Goal: Task Accomplishment & Management: Manage account settings

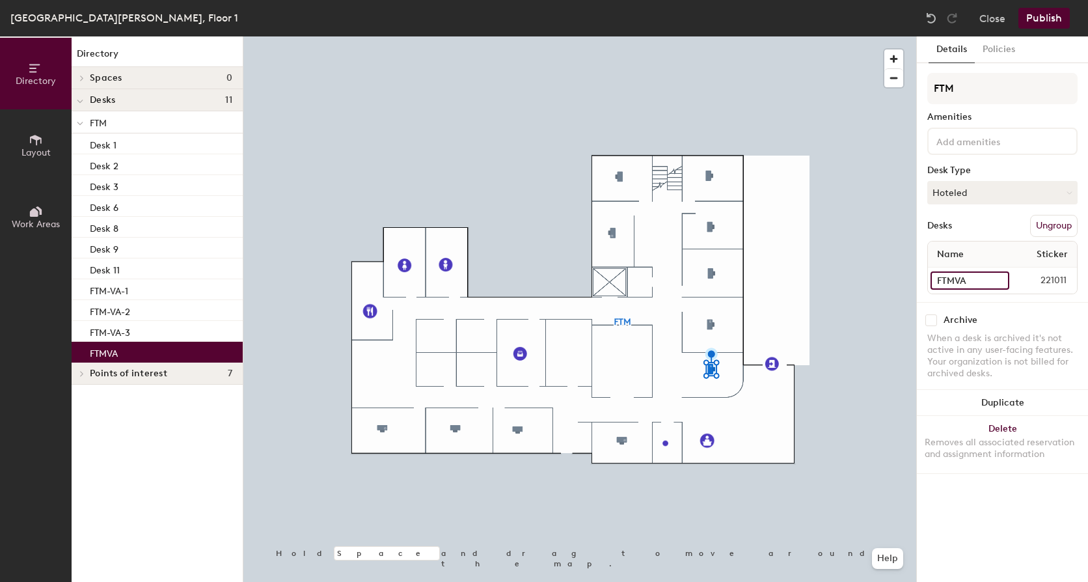
click at [999, 278] on input "FTMVA" at bounding box center [969, 280] width 79 height 18
click at [984, 284] on input "FTMVA" at bounding box center [969, 280] width 79 height 18
click at [967, 285] on input "FTMVA" at bounding box center [969, 280] width 79 height 18
click at [971, 283] on input "FTMVA" at bounding box center [969, 280] width 79 height 18
click at [971, 280] on input "FTMVA" at bounding box center [969, 280] width 79 height 18
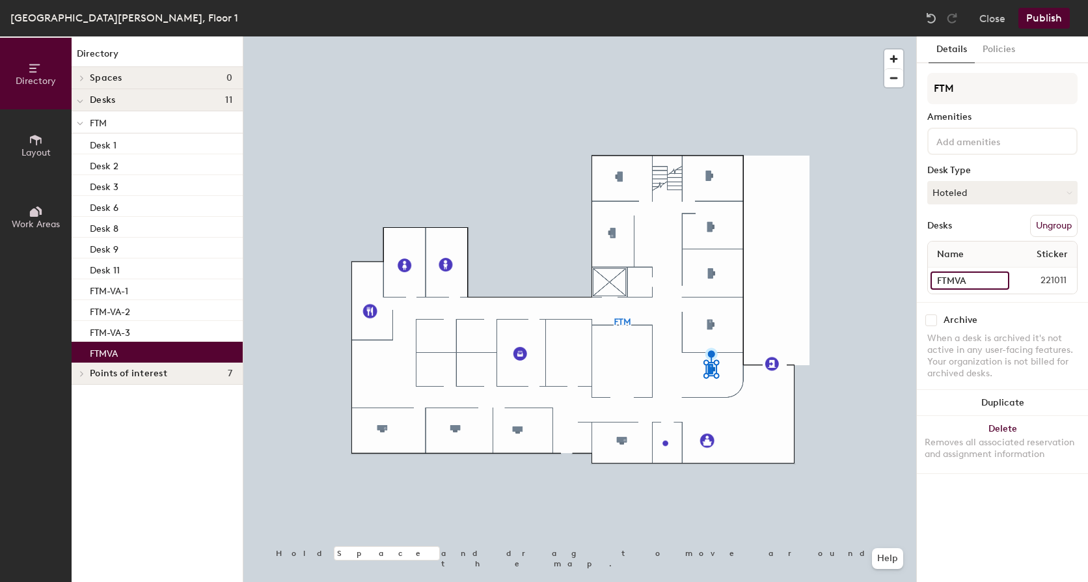
click at [955, 281] on input "FTMVA" at bounding box center [969, 280] width 79 height 18
click at [959, 282] on input "FTMVA" at bounding box center [969, 280] width 79 height 18
click at [957, 281] on input "FTMVA" at bounding box center [969, 280] width 79 height 18
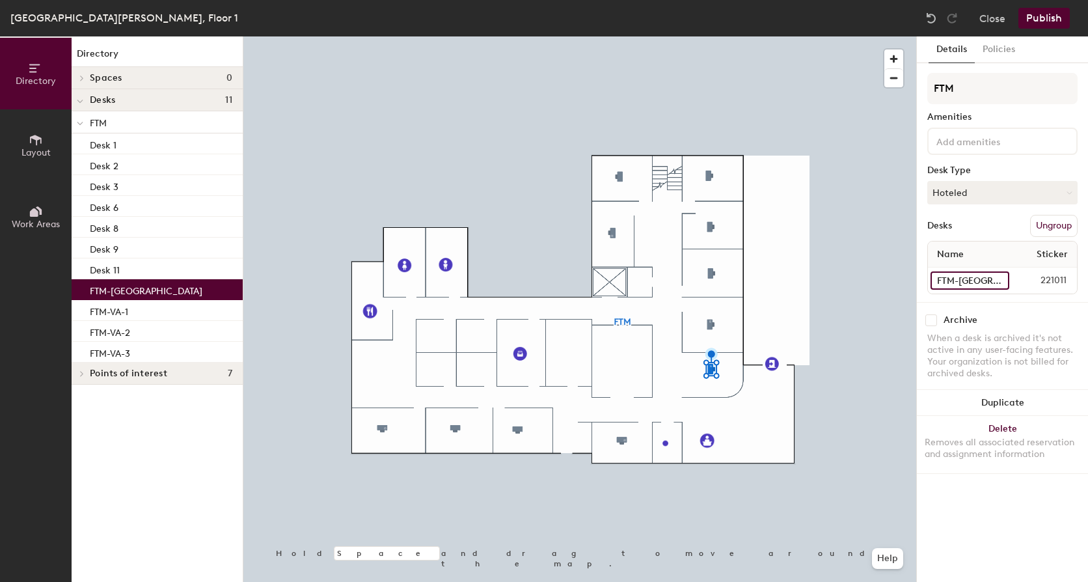
click at [985, 281] on input "FTM-VA" at bounding box center [969, 280] width 79 height 18
click at [984, 282] on input "FTM-VA" at bounding box center [969, 280] width 79 height 18
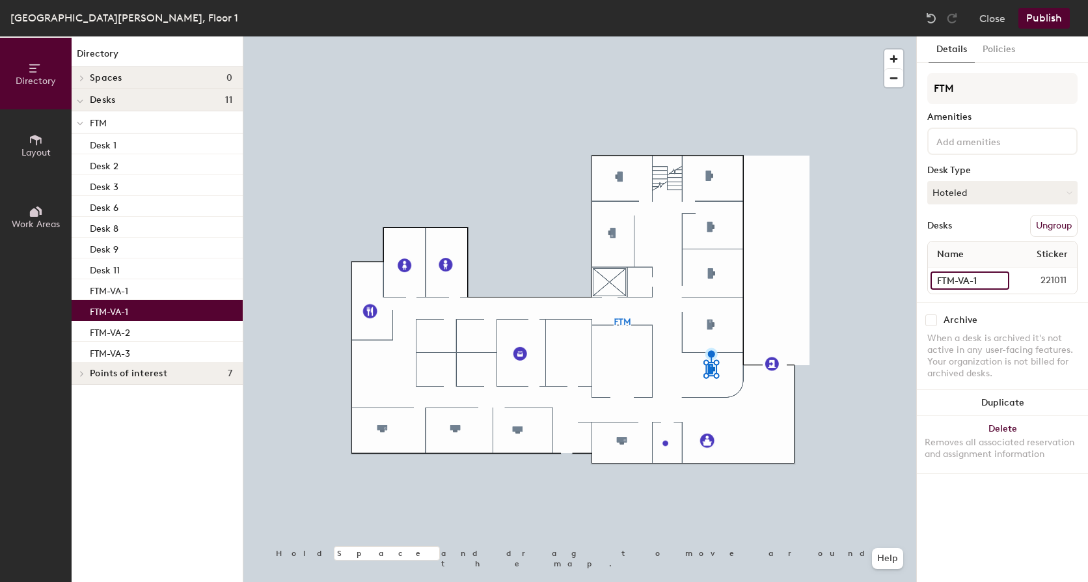
type input "FTM-VA-1"
click at [1044, 18] on button "Publish" at bounding box center [1043, 18] width 51 height 21
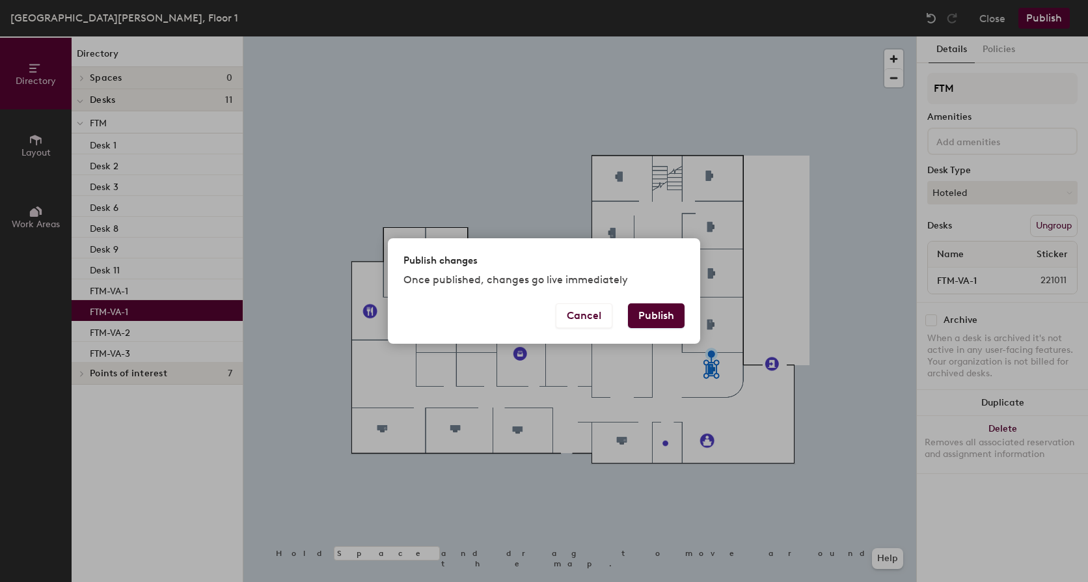
click at [654, 308] on button "Publish" at bounding box center [656, 315] width 57 height 25
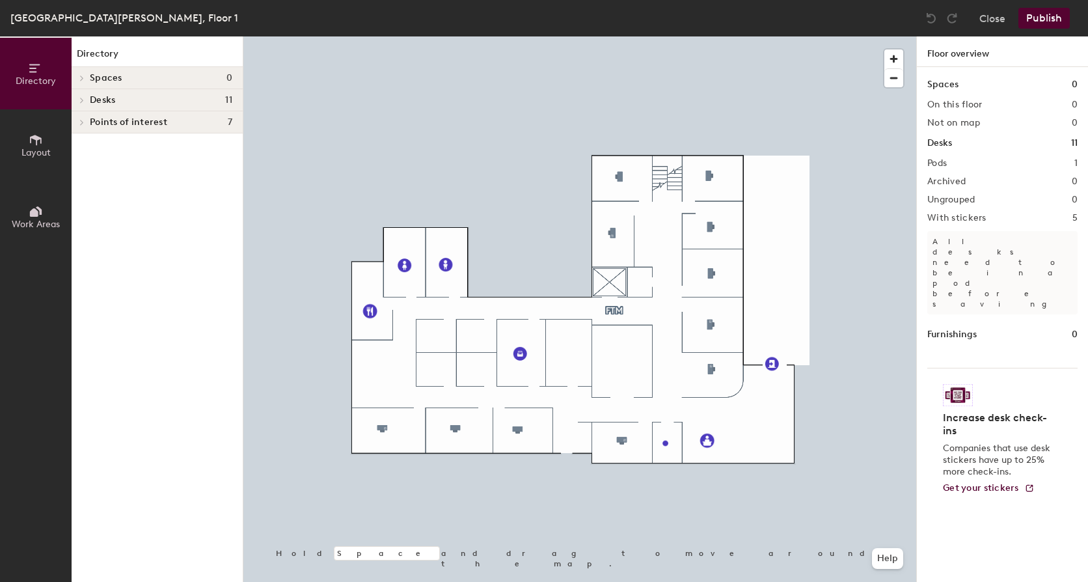
click at [85, 98] on span at bounding box center [80, 100] width 11 height 7
click at [84, 122] on icon at bounding box center [81, 122] width 5 height 7
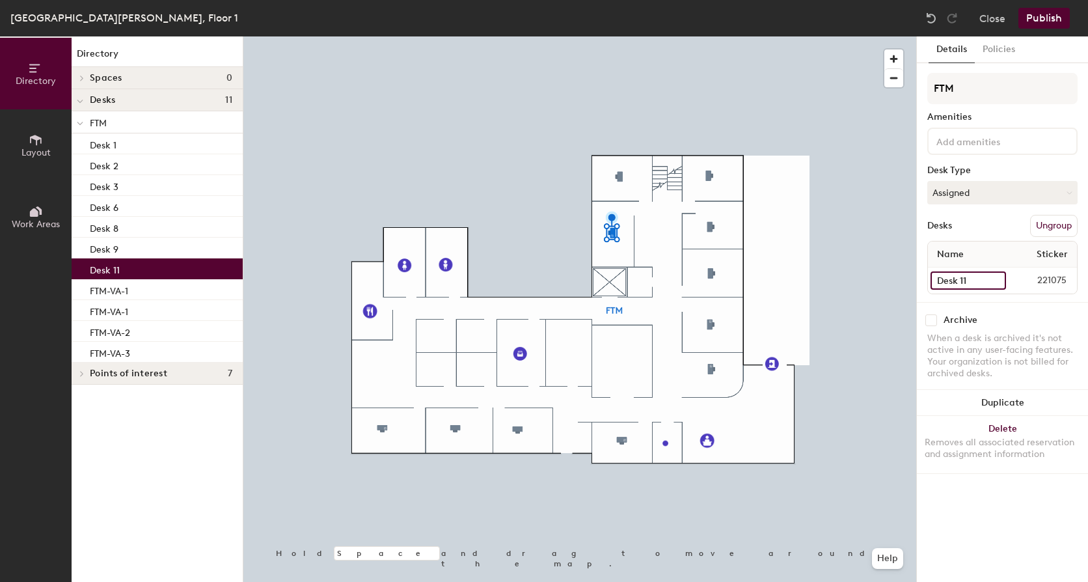
click at [991, 280] on input "Desk 11" at bounding box center [967, 280] width 75 height 18
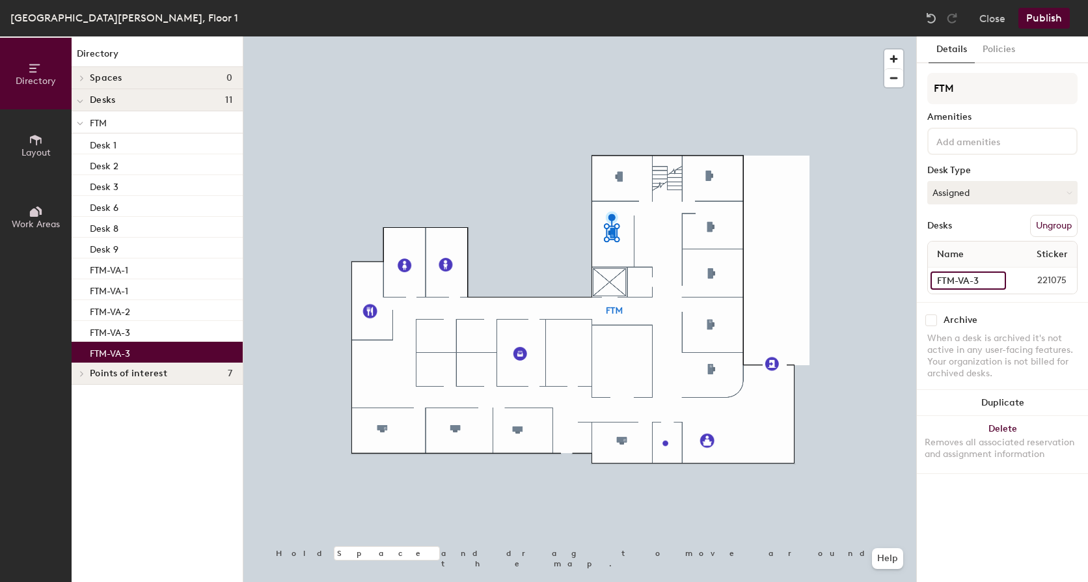
type input "FTM-VA-3"
click at [975, 508] on div "Details Policies FTM Amenities Desk Type Assigned Desks Ungroup Name Sticker FT…" at bounding box center [1002, 308] width 171 height 545
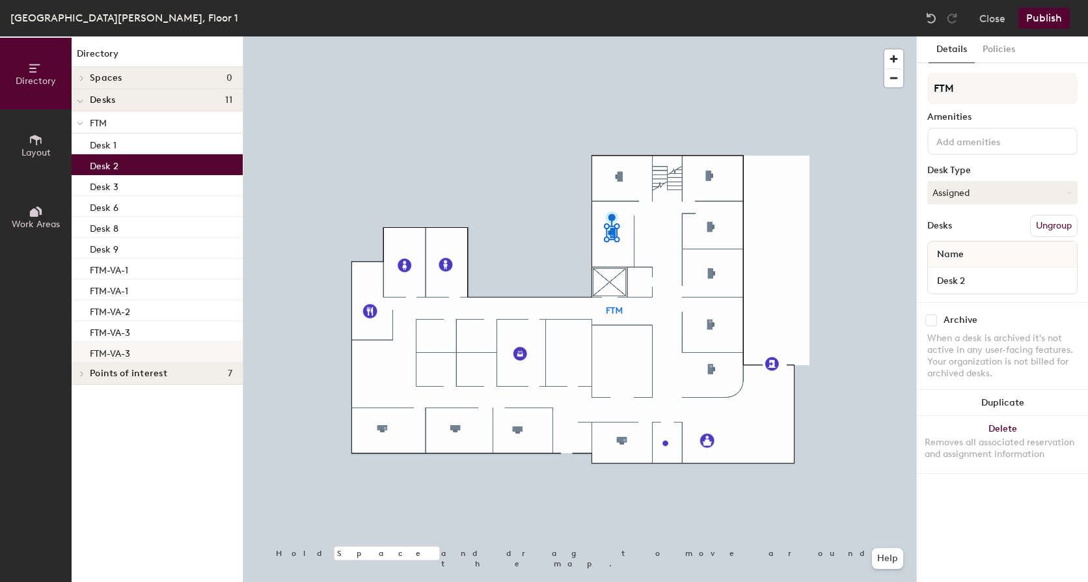
click at [148, 344] on div "FTM-VA-3" at bounding box center [157, 352] width 171 height 21
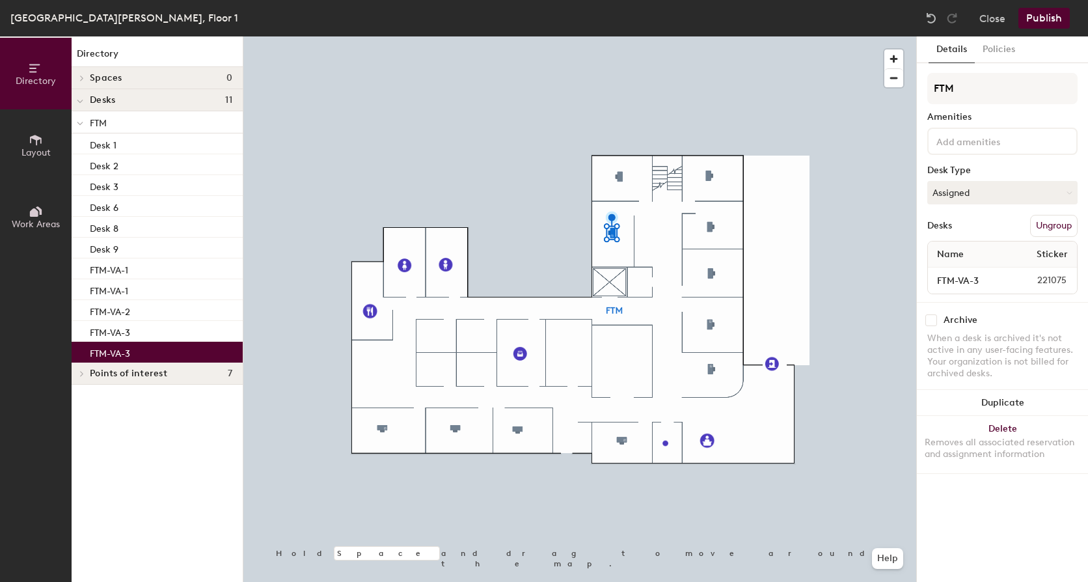
click at [149, 349] on div "FTM-VA-3" at bounding box center [157, 352] width 171 height 21
click at [992, 281] on input "FTM-VA-3" at bounding box center [967, 280] width 75 height 18
click at [967, 191] on button "Assigned" at bounding box center [1002, 192] width 150 height 23
click at [960, 235] on div "Assigned" at bounding box center [993, 233] width 130 height 20
click at [996, 279] on input "FTM-VA-3" at bounding box center [967, 280] width 75 height 18
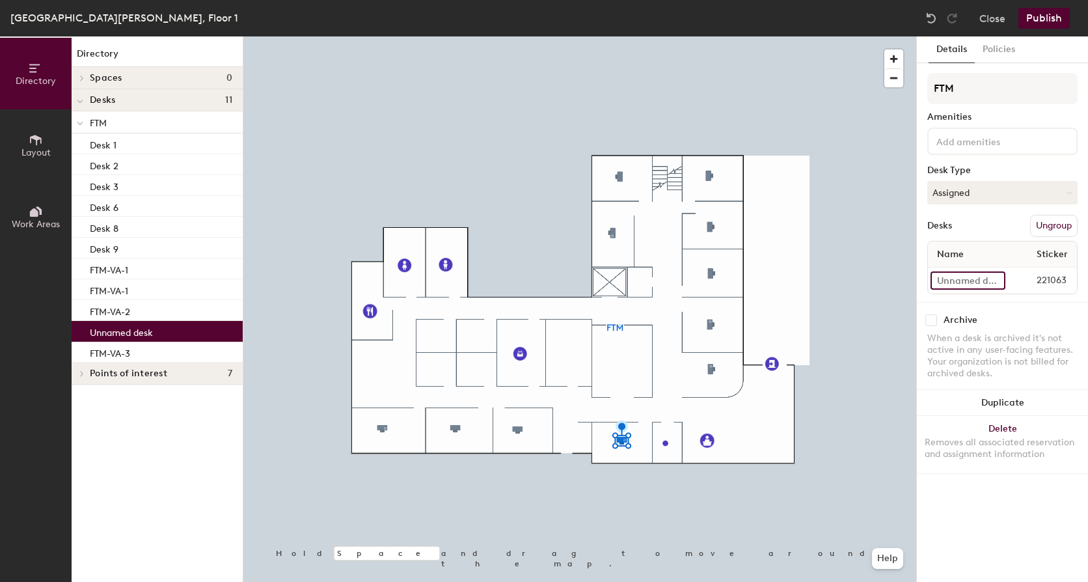
click at [987, 286] on input at bounding box center [967, 280] width 75 height 18
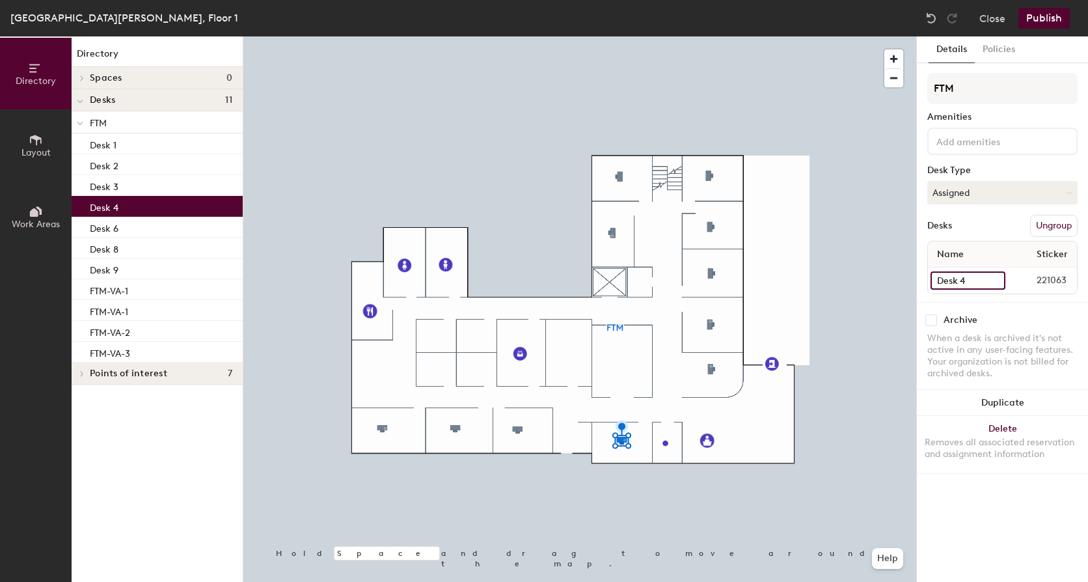
type input "Desk 4"
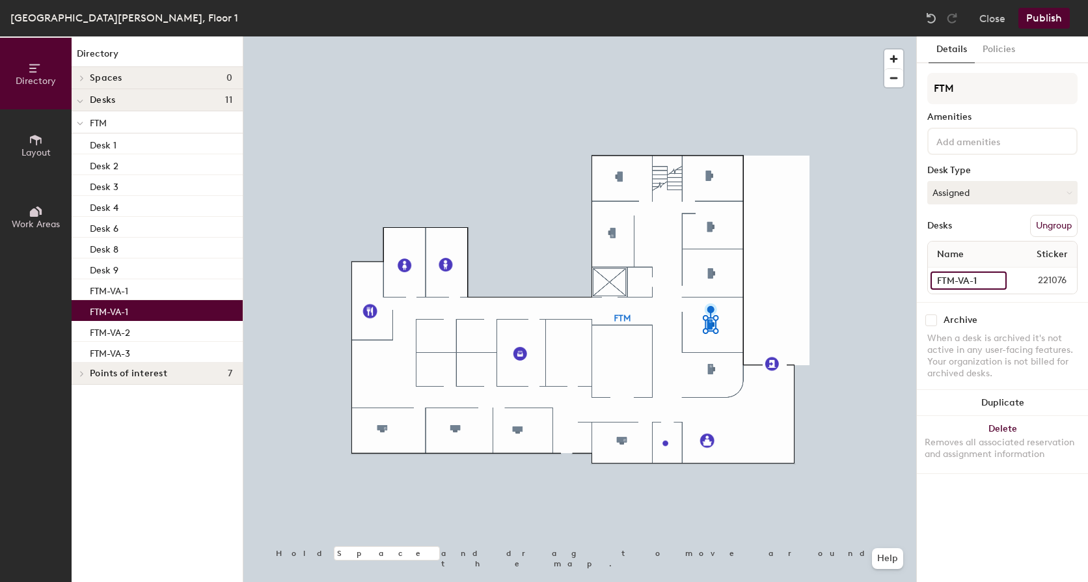
click at [993, 280] on input "FTM-VA-1" at bounding box center [968, 280] width 76 height 18
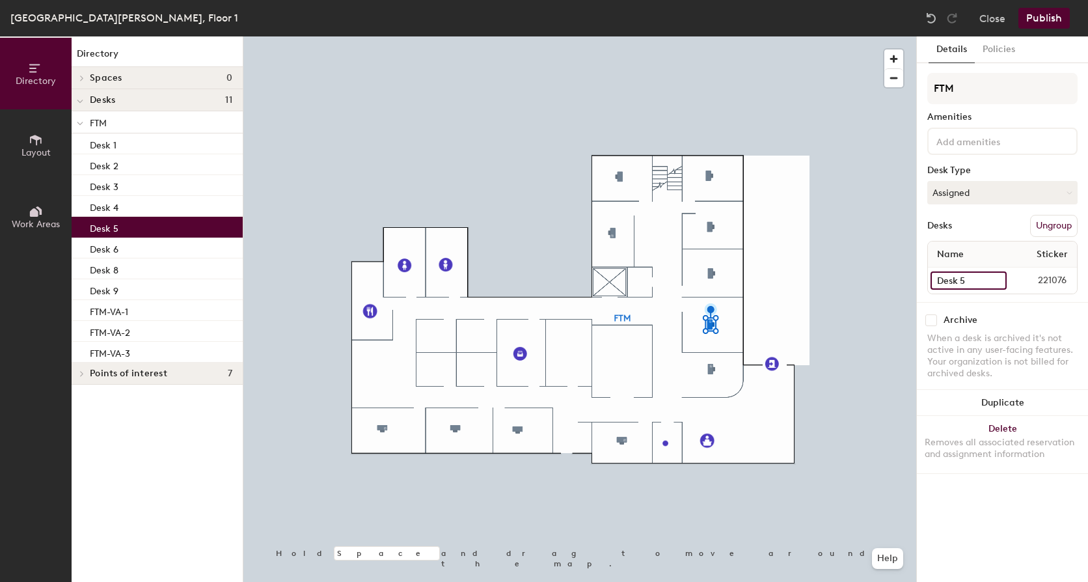
type input "Desk 5"
click at [1047, 20] on button "Publish" at bounding box center [1043, 18] width 51 height 21
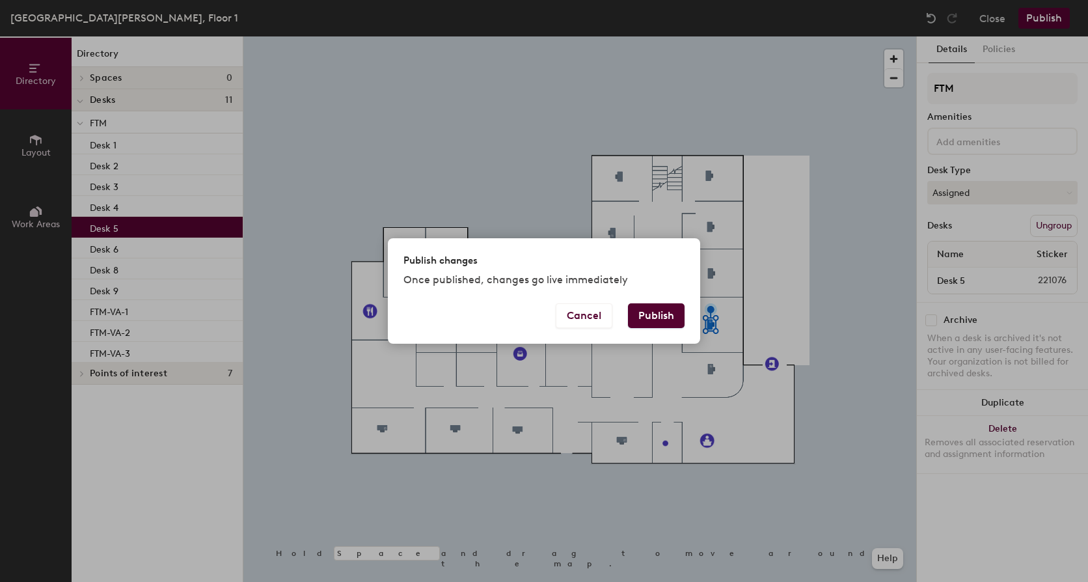
click at [651, 319] on button "Publish" at bounding box center [656, 315] width 57 height 25
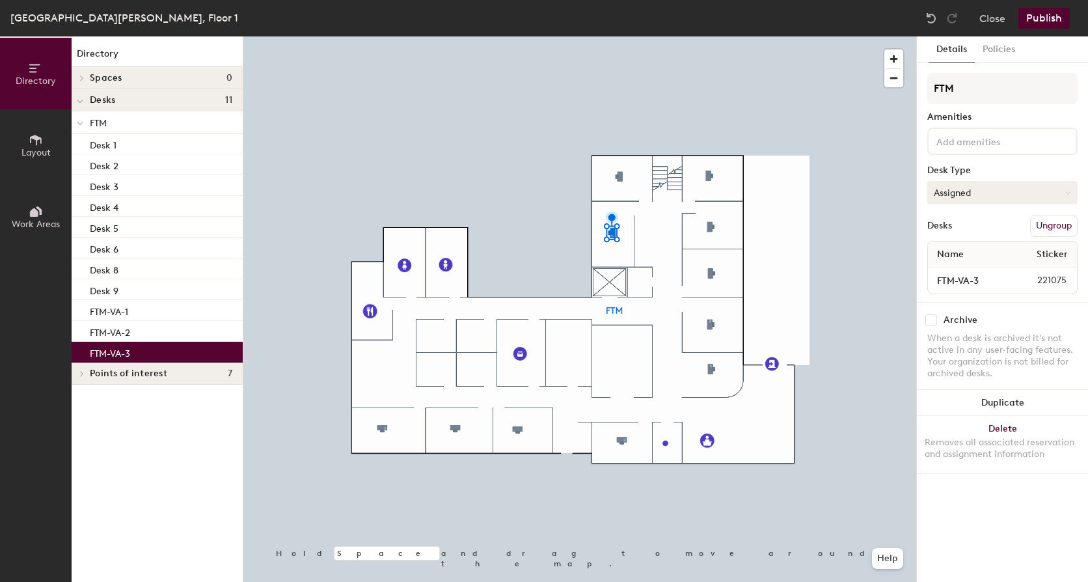
click at [975, 200] on button "Assigned" at bounding box center [1002, 192] width 150 height 23
click at [957, 266] on div "Hoteled" at bounding box center [993, 272] width 130 height 20
click at [1036, 12] on button "Publish" at bounding box center [1043, 18] width 51 height 21
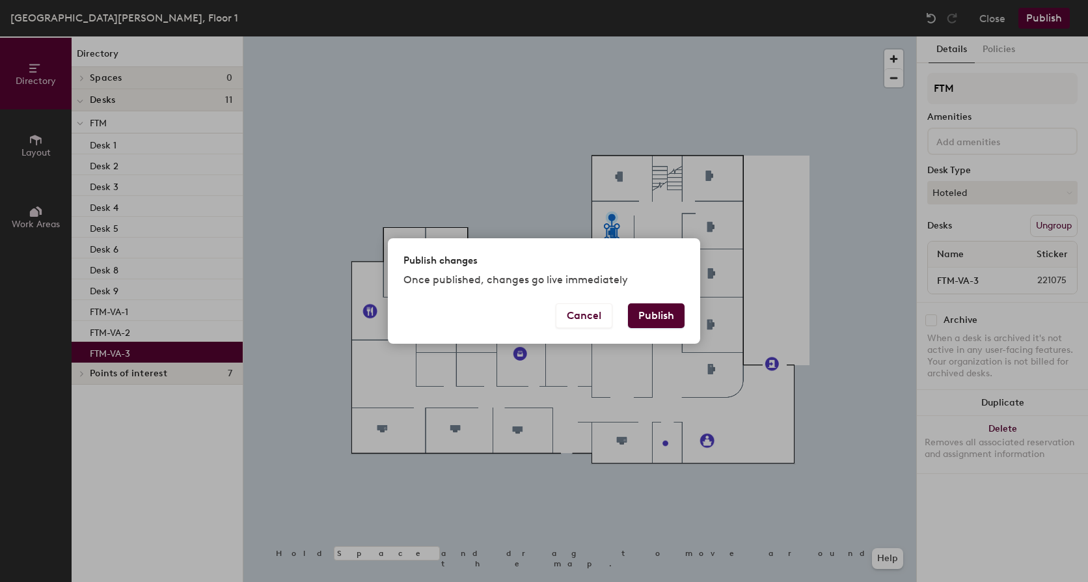
click at [656, 309] on button "Publish" at bounding box center [656, 315] width 57 height 25
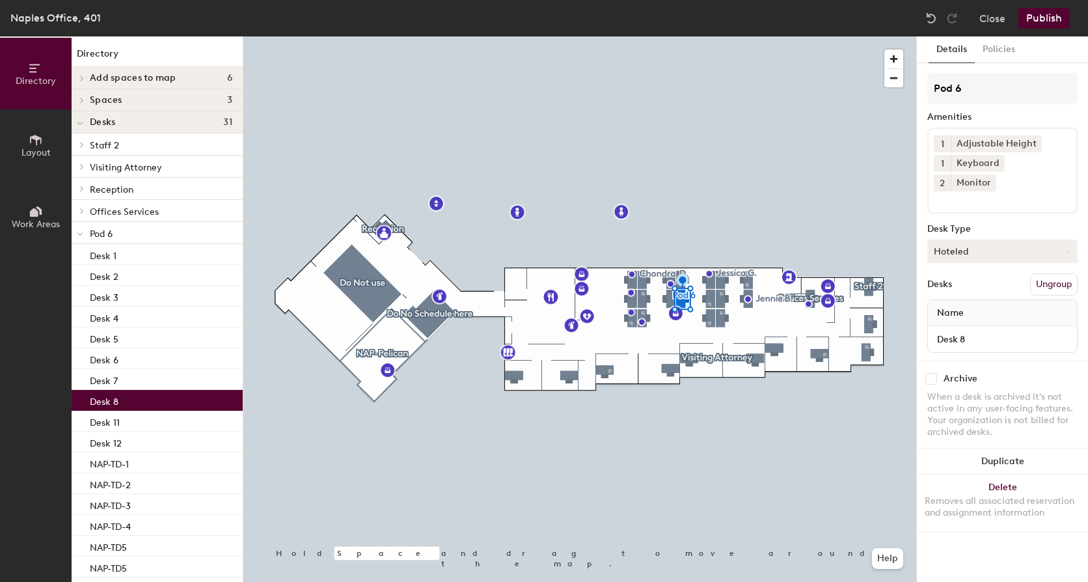
click at [956, 239] on button "Hoteled" at bounding box center [1002, 250] width 150 height 23
click at [947, 282] on div "Assigned" at bounding box center [993, 292] width 130 height 20
click at [996, 53] on button "Policies" at bounding box center [999, 49] width 48 height 27
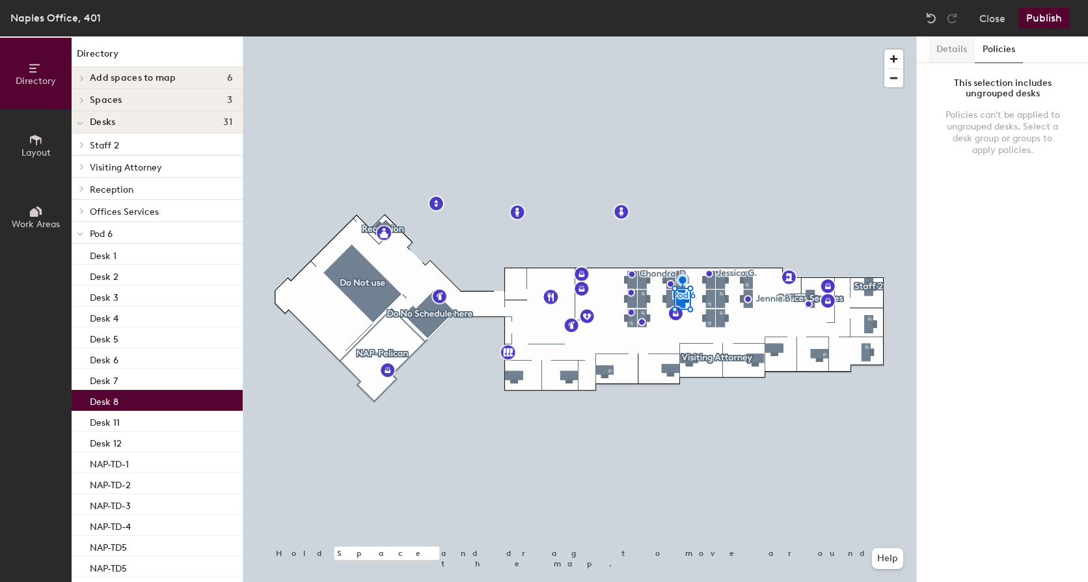
click at [955, 47] on button "Details" at bounding box center [951, 49] width 46 height 27
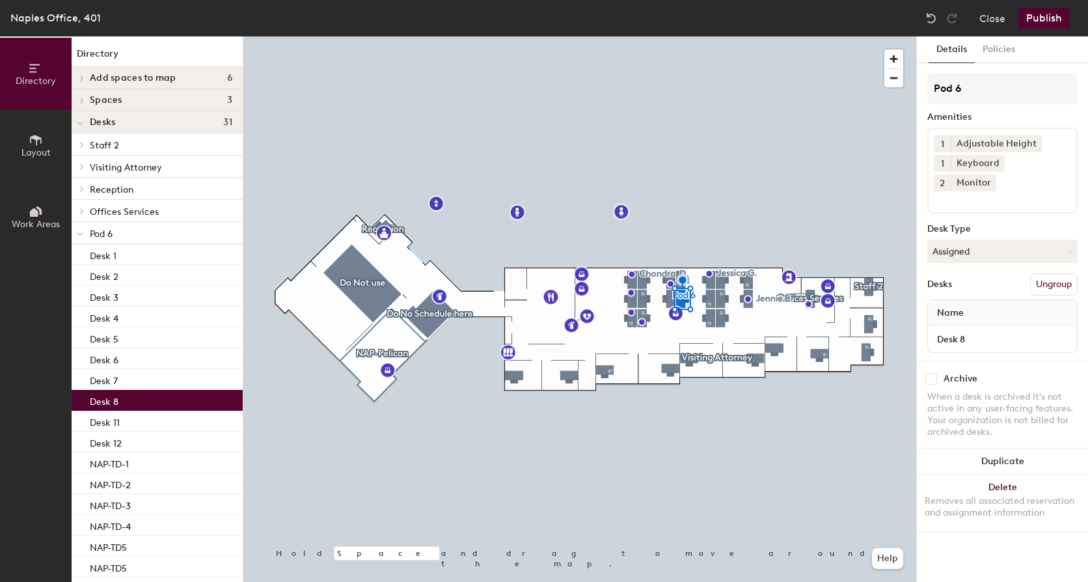
click at [1038, 23] on button "Publish" at bounding box center [1043, 18] width 51 height 21
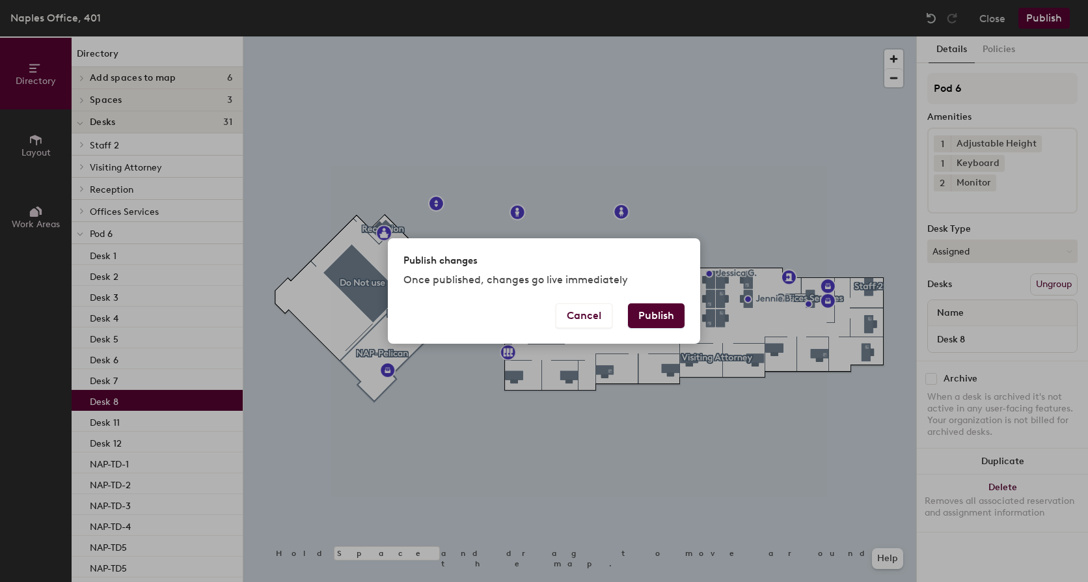
click at [657, 316] on button "Publish" at bounding box center [656, 315] width 57 height 25
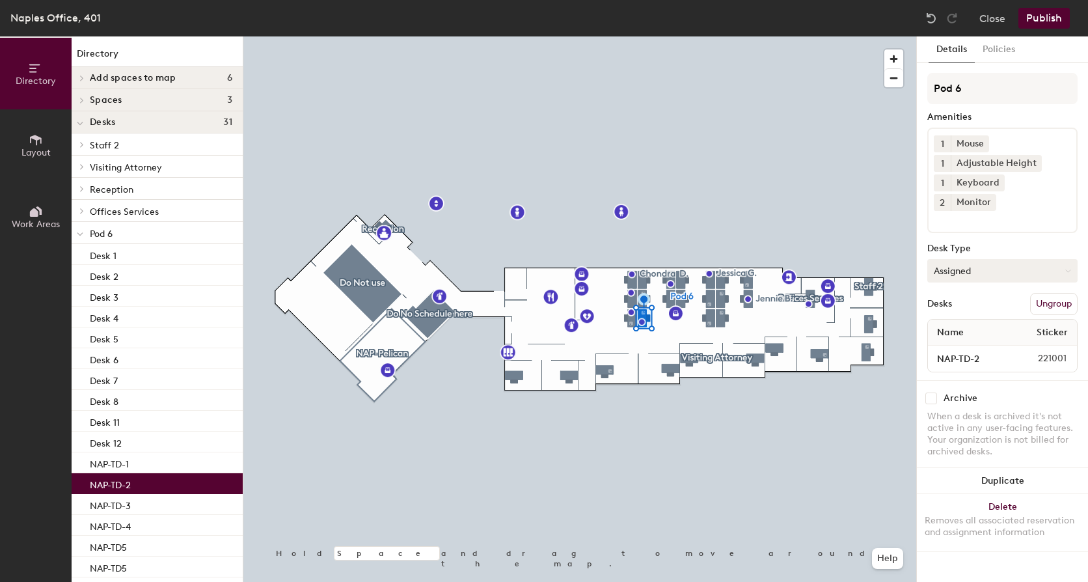
click at [983, 259] on button "Assigned" at bounding box center [1002, 270] width 150 height 23
click at [959, 340] on div "Hoteled" at bounding box center [993, 350] width 130 height 20
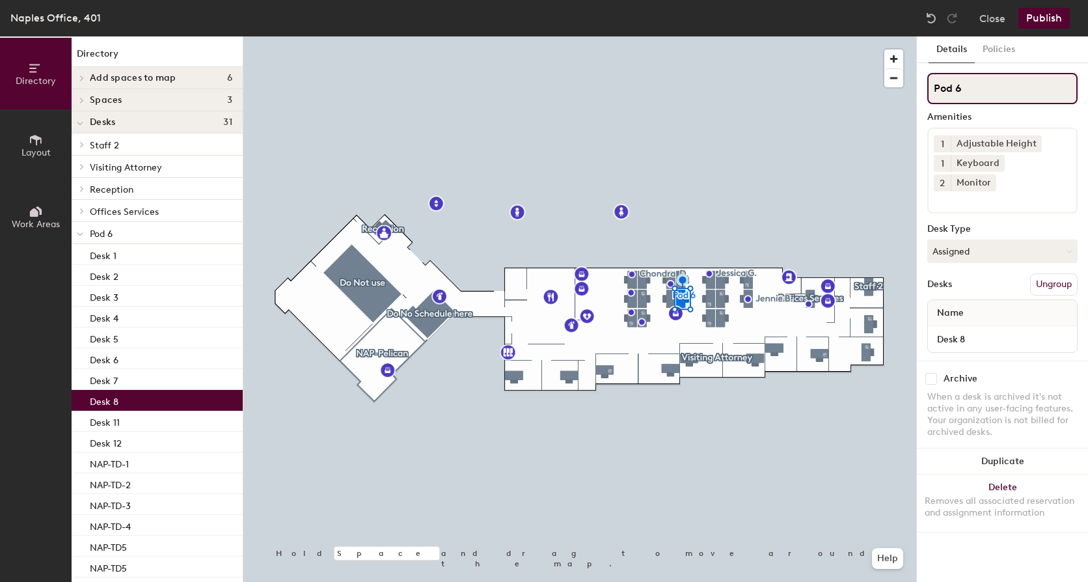
click at [967, 87] on input "Pod 6" at bounding box center [1002, 88] width 150 height 31
drag, startPoint x: 974, startPoint y: 94, endPoint x: 936, endPoint y: 96, distance: 38.5
click at [936, 96] on input "Pod 6" at bounding box center [1002, 88] width 150 height 31
type input "[PERSON_NAME]"
click at [1050, 22] on button "Publish" at bounding box center [1043, 18] width 51 height 21
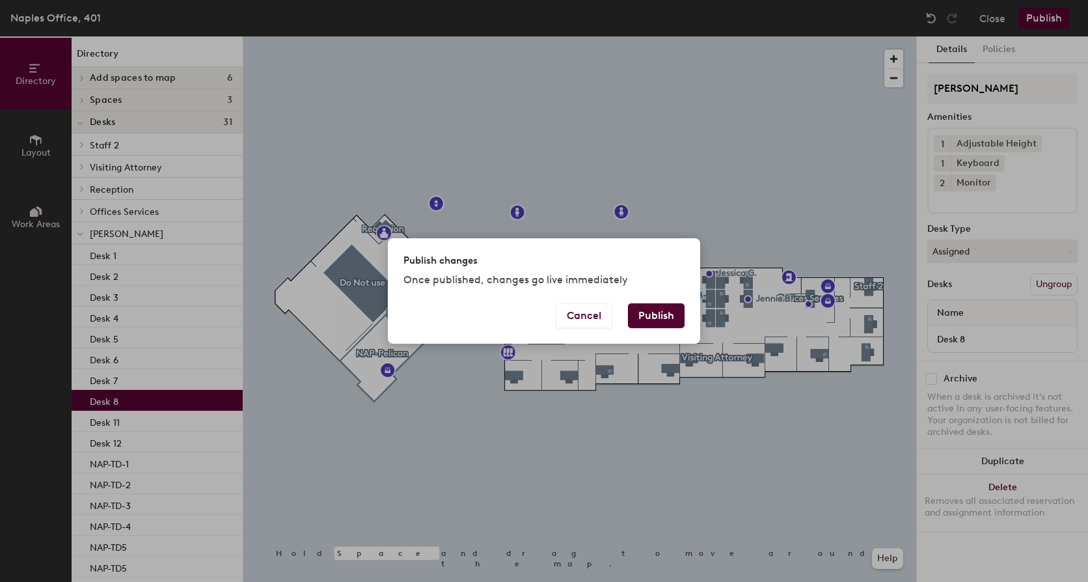
drag, startPoint x: 642, startPoint y: 314, endPoint x: 673, endPoint y: 344, distance: 43.7
click at [642, 313] on button "Publish" at bounding box center [656, 315] width 57 height 25
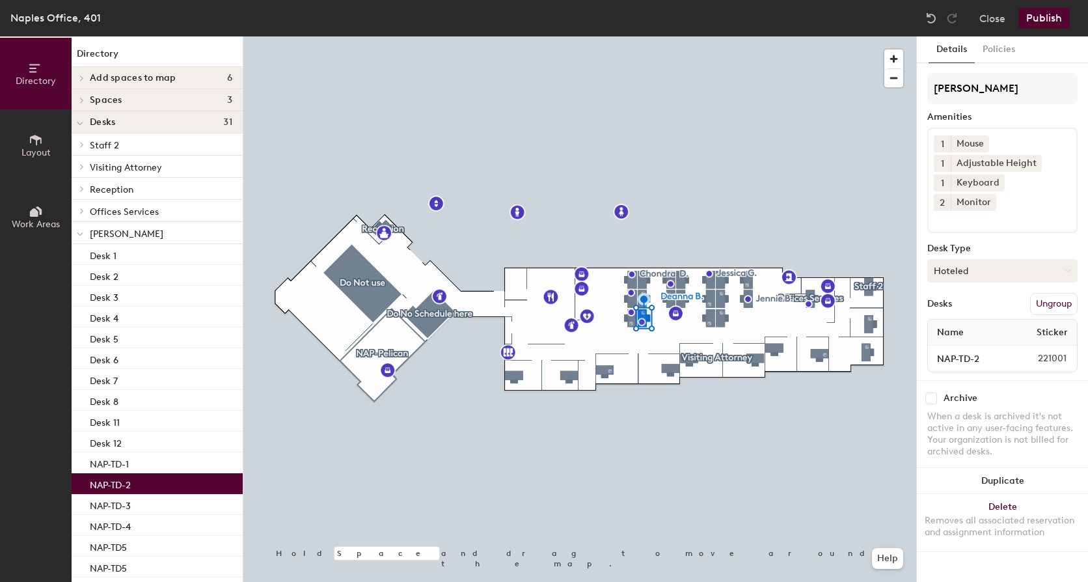
click at [960, 259] on button "Hoteled" at bounding box center [1002, 270] width 150 height 23
click at [993, 50] on button "Policies" at bounding box center [999, 49] width 48 height 27
drag, startPoint x: 994, startPoint y: 92, endPoint x: 928, endPoint y: 89, distance: 65.8
click at [928, 89] on input "[PERSON_NAME]" at bounding box center [1002, 88] width 150 height 31
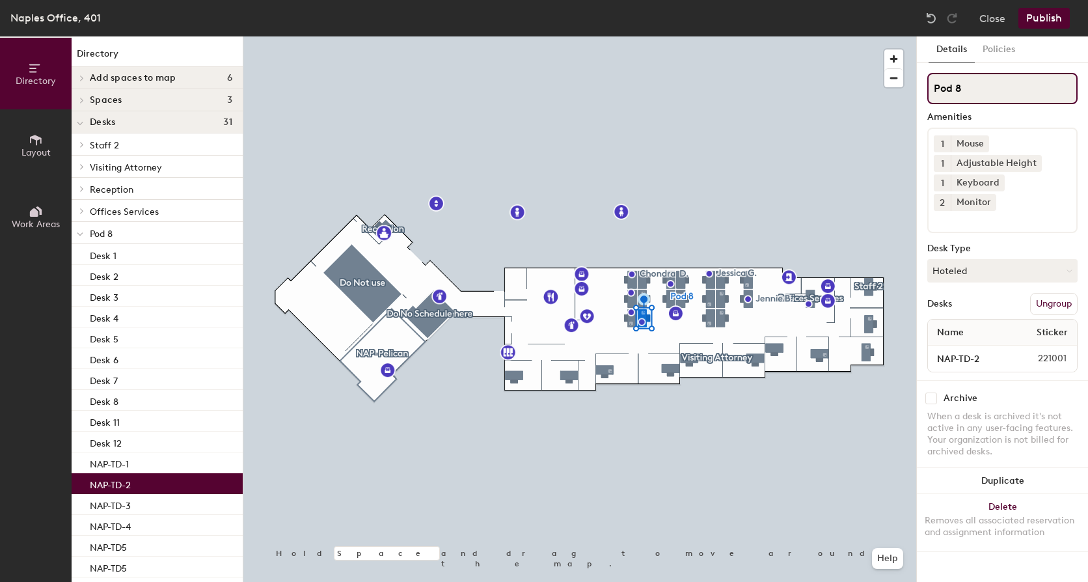
type input "Pod 8"
click at [1040, 18] on button "Publish" at bounding box center [1043, 18] width 51 height 21
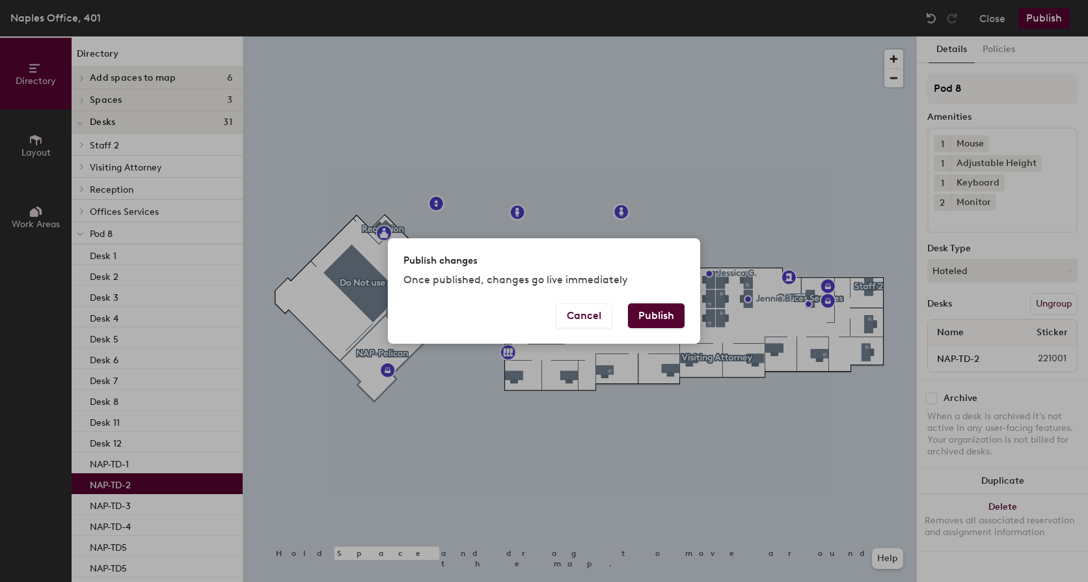
click at [651, 312] on button "Publish" at bounding box center [656, 315] width 57 height 25
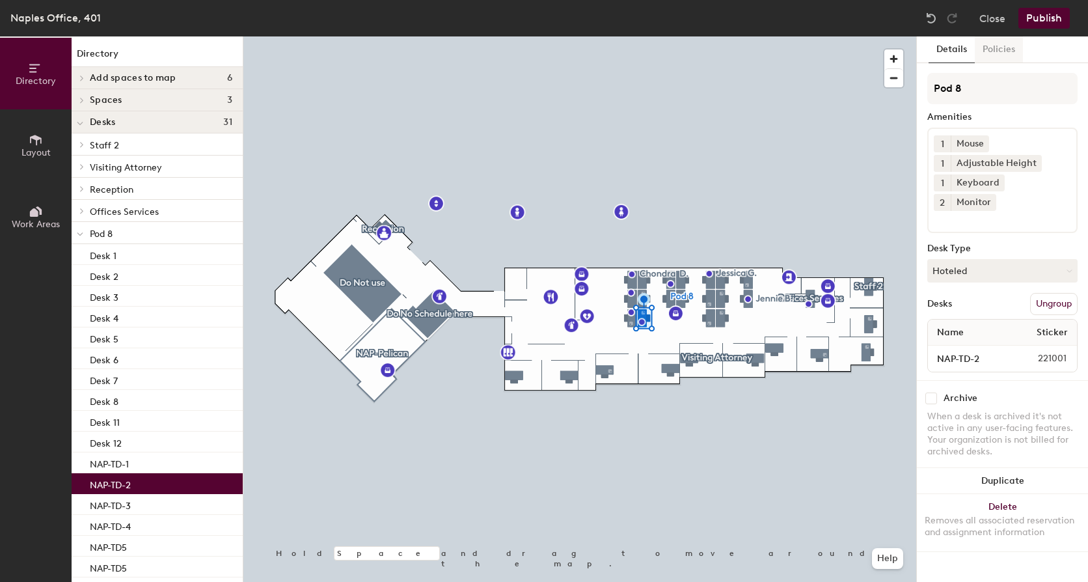
click at [998, 42] on button "Policies" at bounding box center [999, 49] width 48 height 27
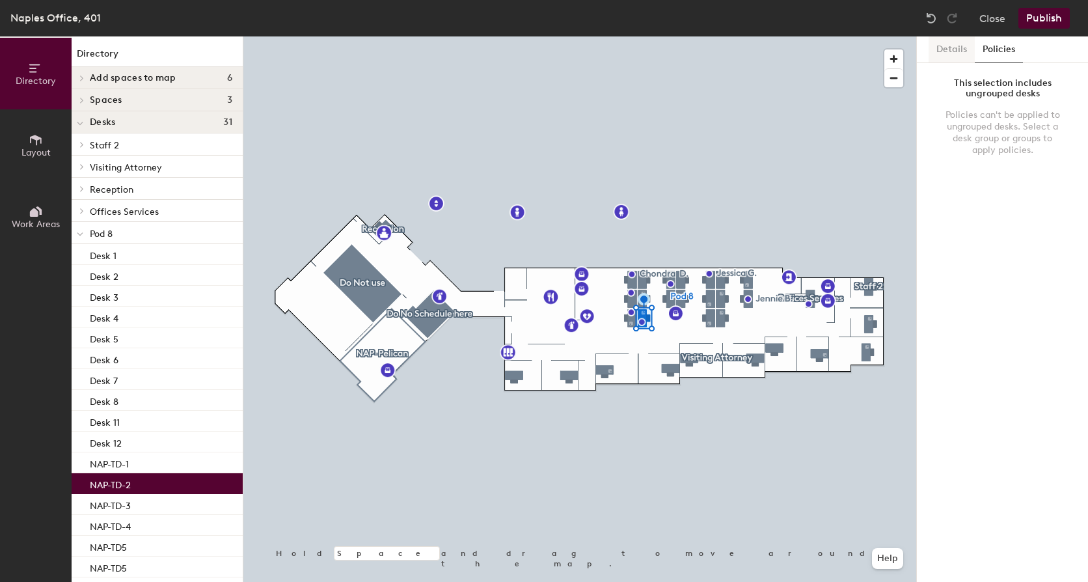
drag, startPoint x: 958, startPoint y: 55, endPoint x: 955, endPoint y: 62, distance: 7.3
click at [956, 57] on button "Details" at bounding box center [951, 49] width 46 height 27
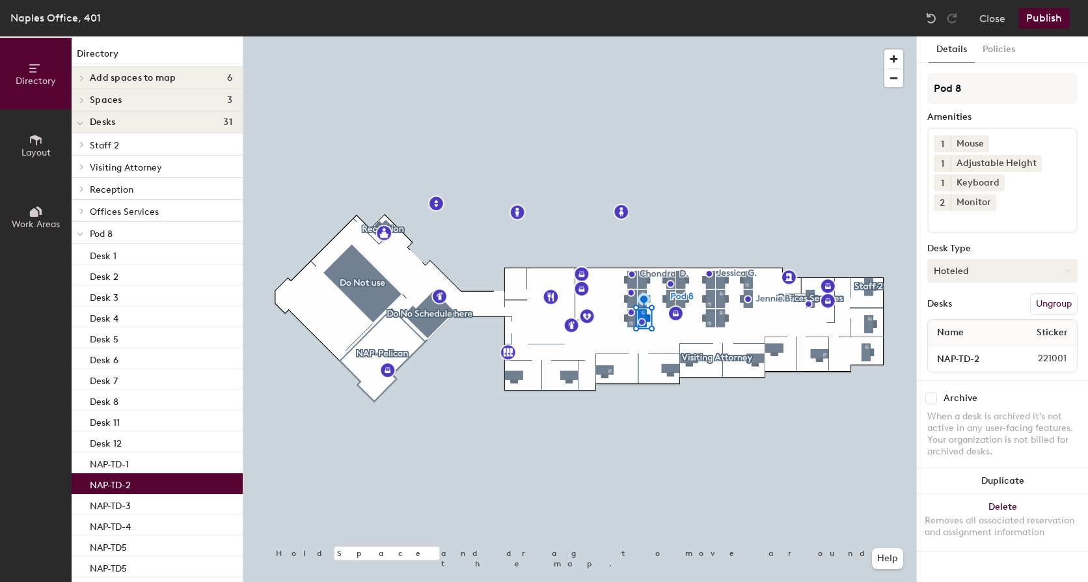
click at [959, 259] on button "Hoteled" at bounding box center [1002, 270] width 150 height 23
click at [963, 340] on div "Hoteled" at bounding box center [993, 350] width 130 height 20
click at [1047, 13] on button "Publish" at bounding box center [1043, 18] width 51 height 21
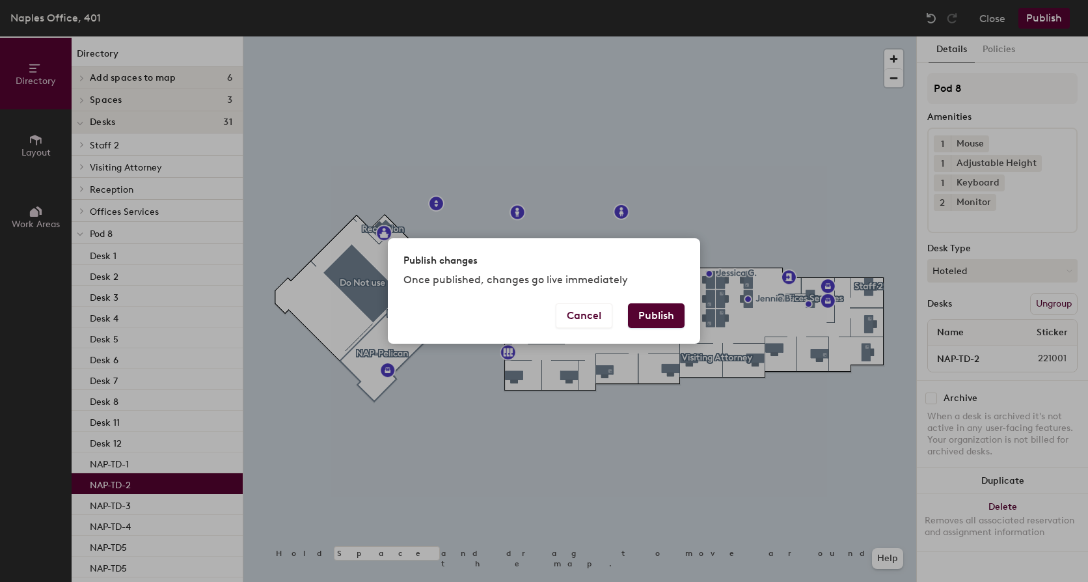
click at [670, 310] on button "Publish" at bounding box center [656, 315] width 57 height 25
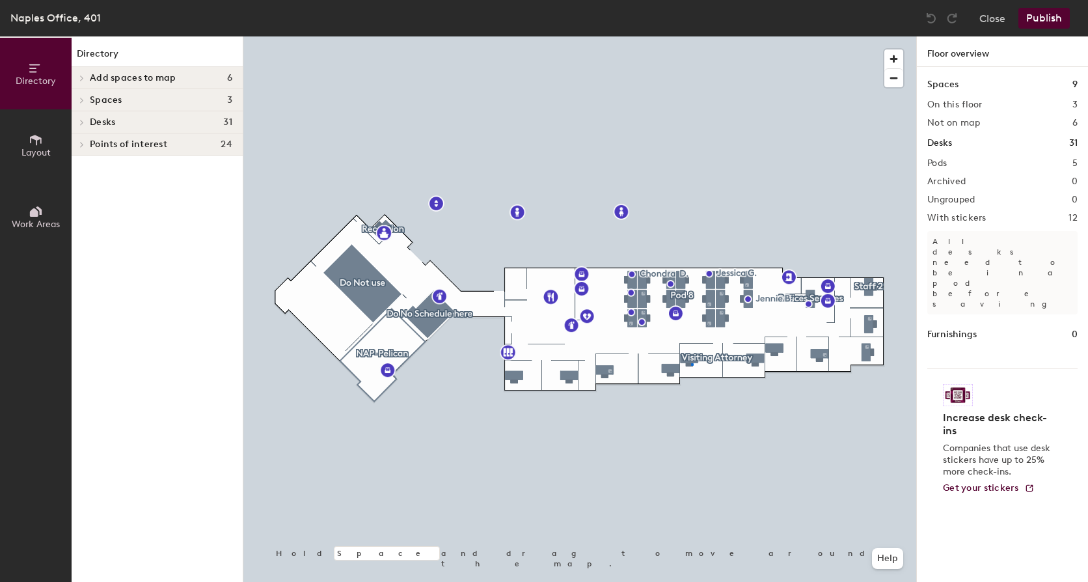
click at [691, 36] on div at bounding box center [579, 36] width 673 height 0
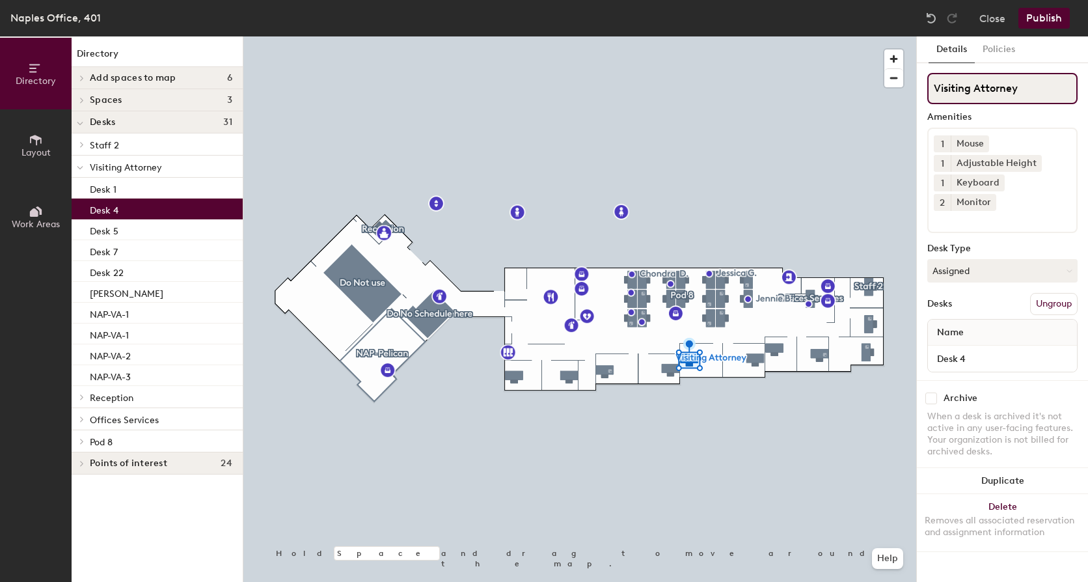
click at [1029, 84] on input "Visiting Attorney" at bounding box center [1002, 88] width 150 height 31
click at [970, 259] on button "Assigned" at bounding box center [1002, 270] width 150 height 23
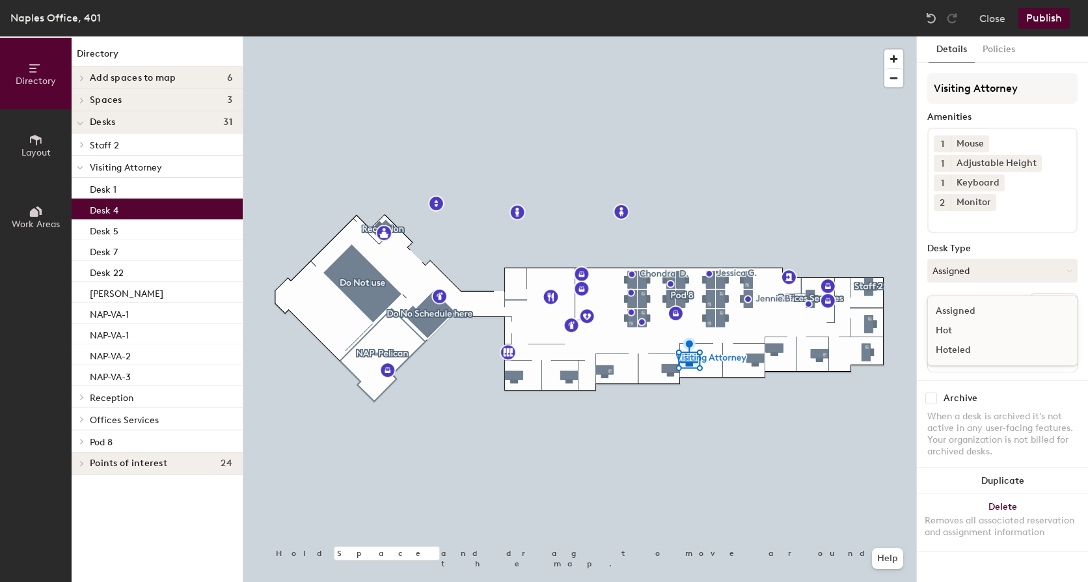
click at [965, 301] on div "Assigned" at bounding box center [993, 311] width 130 height 20
click at [965, 259] on button "Assigned" at bounding box center [1002, 270] width 150 height 23
click at [962, 301] on div "Assigned" at bounding box center [993, 311] width 130 height 20
click at [86, 101] on span at bounding box center [80, 100] width 11 height 7
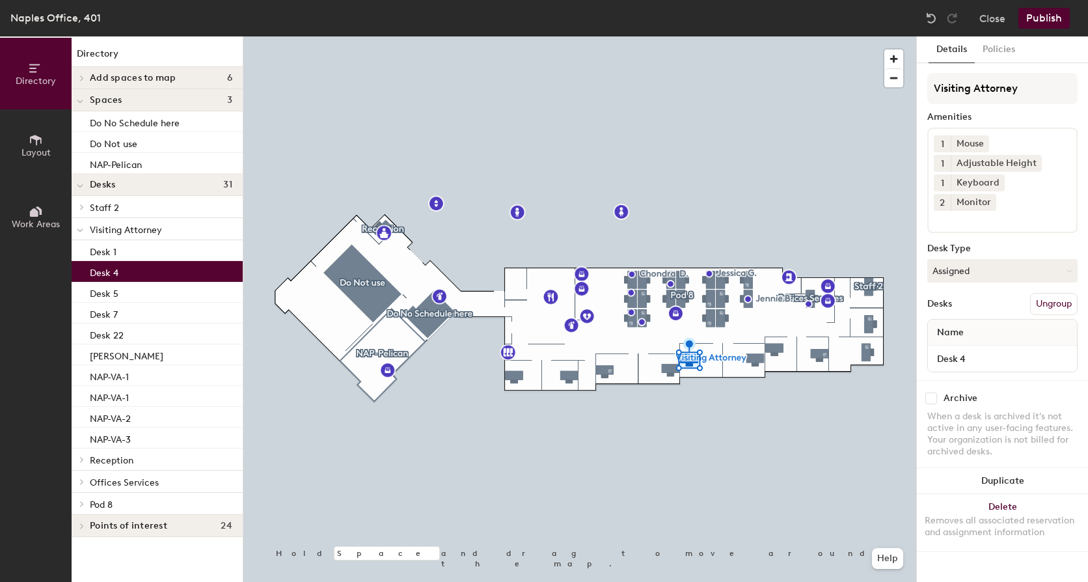
click at [84, 76] on icon at bounding box center [81, 78] width 5 height 7
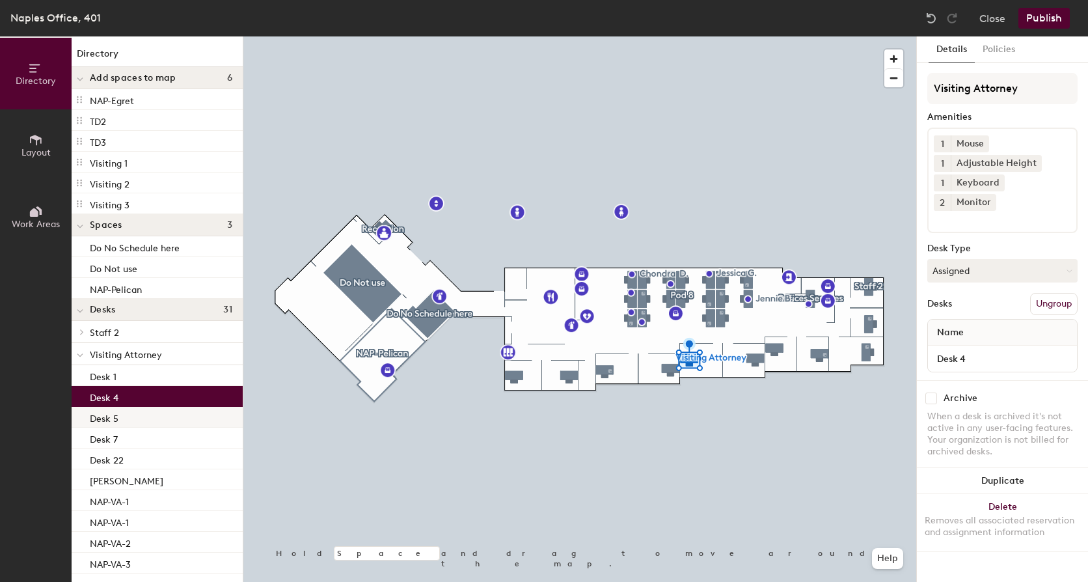
click at [126, 419] on div "Desk 5" at bounding box center [157, 417] width 171 height 21
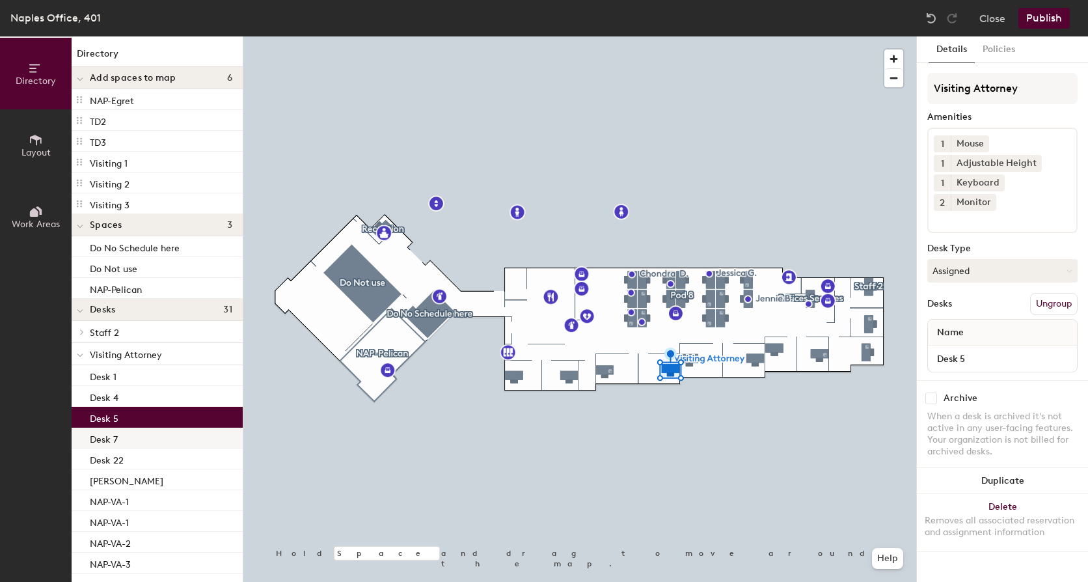
click at [122, 432] on div "Desk 7" at bounding box center [157, 437] width 171 height 21
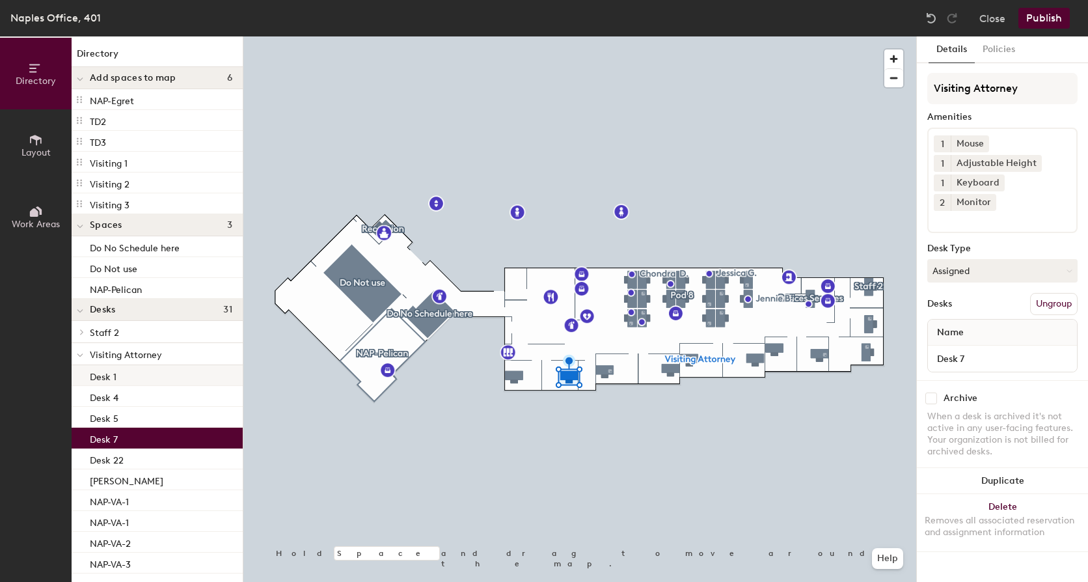
click at [126, 375] on div "Desk 1" at bounding box center [157, 375] width 171 height 21
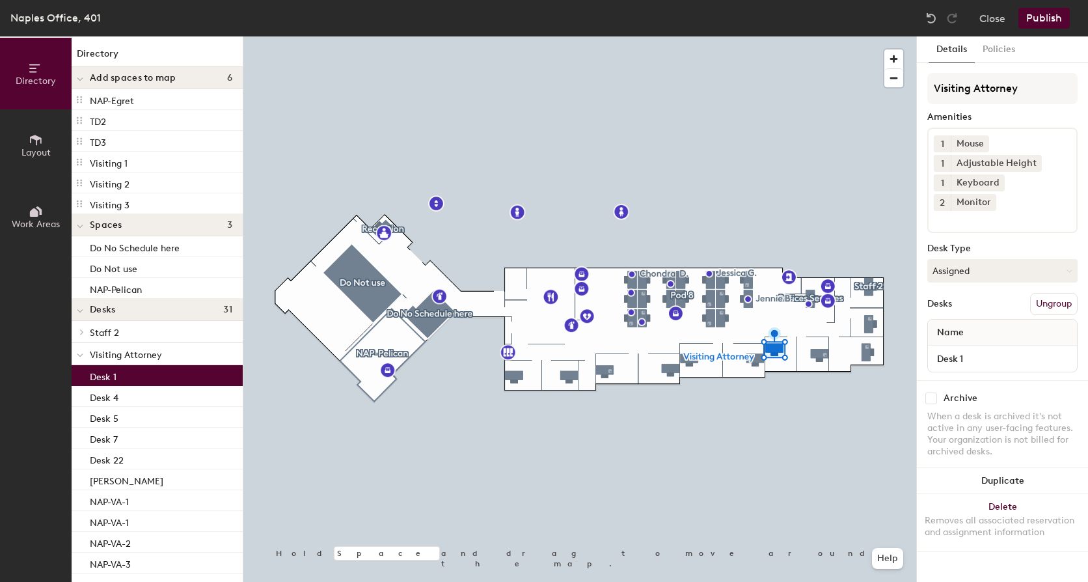
click at [1048, 17] on button "Publish" at bounding box center [1043, 18] width 51 height 21
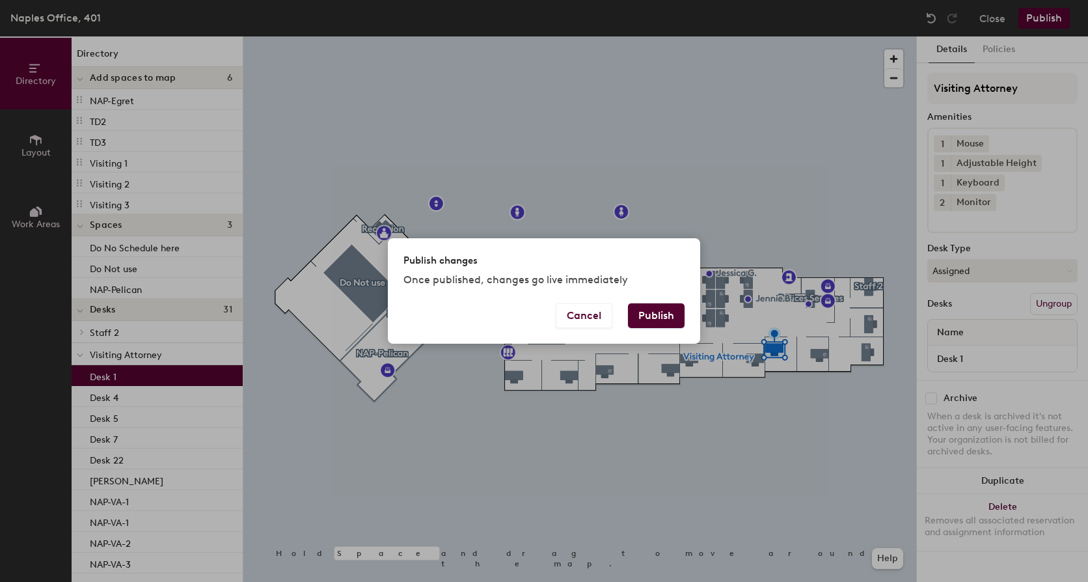
click at [670, 319] on button "Publish" at bounding box center [656, 315] width 57 height 25
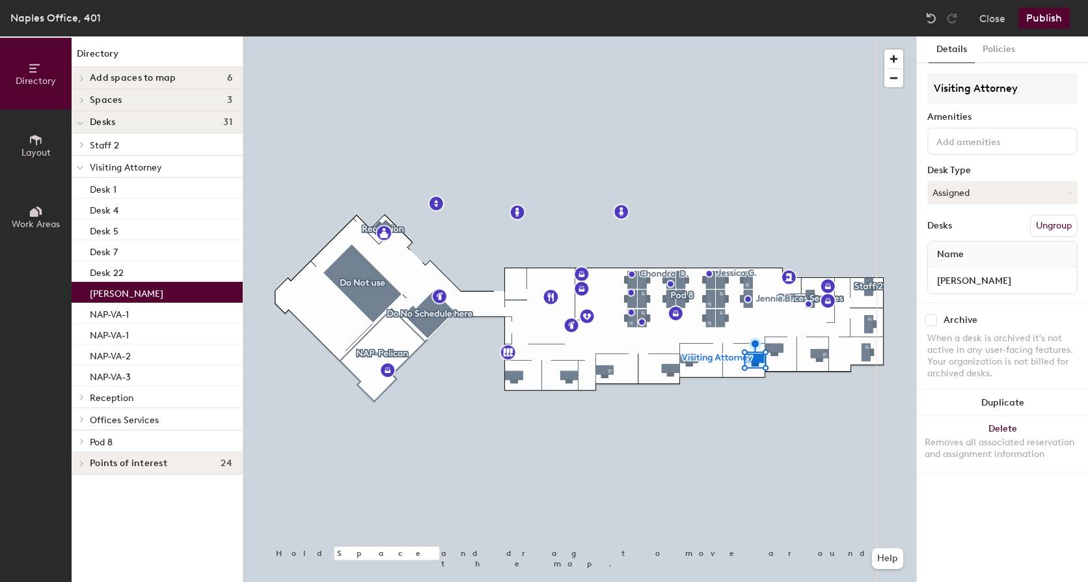
click at [1045, 221] on button "Ungroup" at bounding box center [1053, 226] width 47 height 22
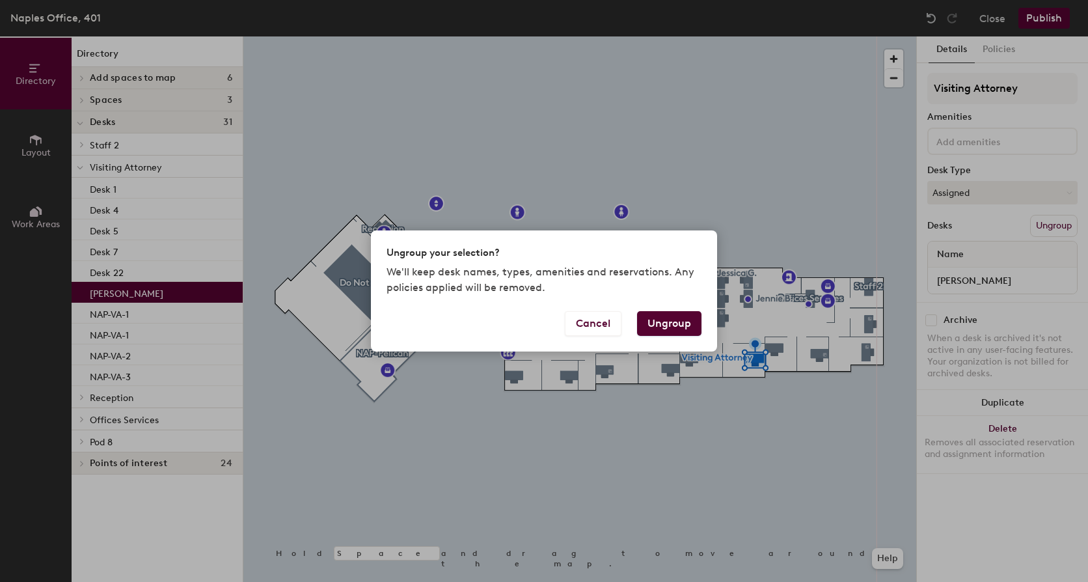
click at [662, 320] on button "Ungroup" at bounding box center [669, 323] width 64 height 25
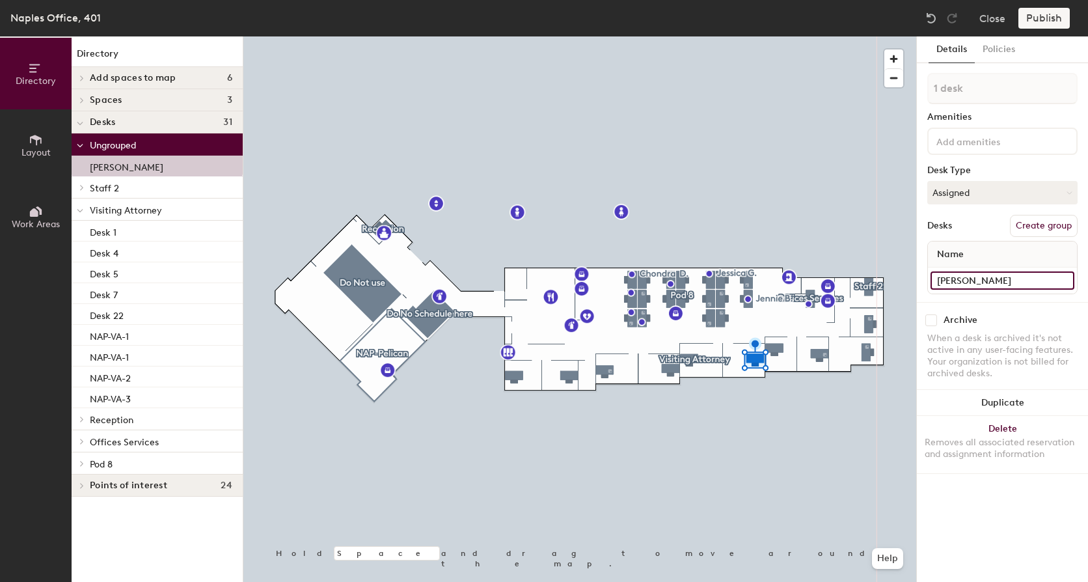
click at [1066, 282] on input "[PERSON_NAME]" at bounding box center [1002, 280] width 144 height 18
click at [989, 189] on button "Assigned" at bounding box center [1002, 192] width 150 height 23
click at [996, 312] on div "Archive When a desk is archived it's not active in any user-facing features. Yo…" at bounding box center [1002, 348] width 171 height 93
click at [1059, 279] on input "[PERSON_NAME]" at bounding box center [1002, 280] width 144 height 18
type input "c"
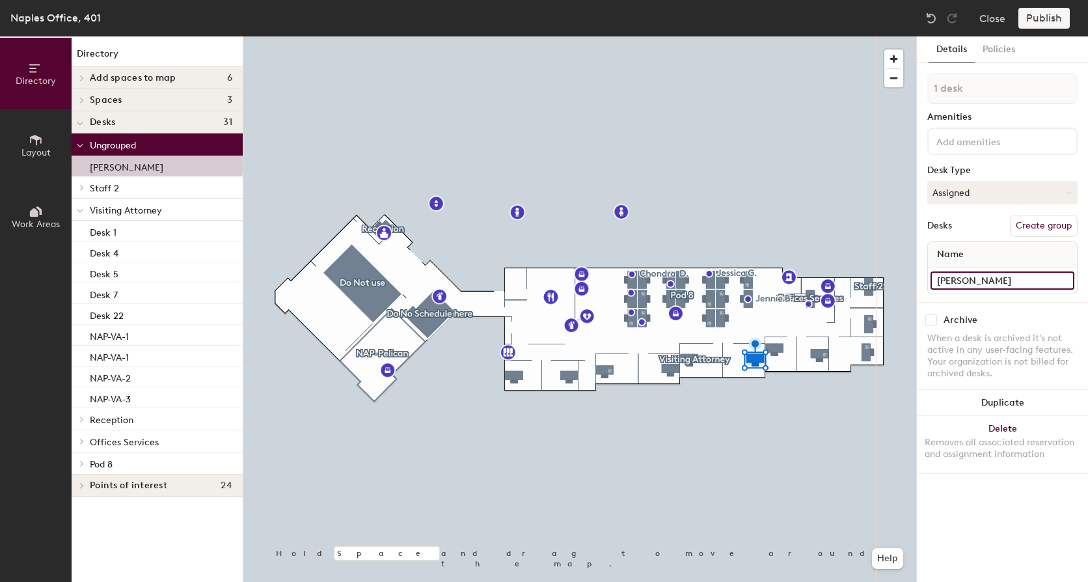
click at [1068, 280] on input "lily green" at bounding box center [1002, 280] width 144 height 18
click at [1010, 283] on input "lily green" at bounding box center [1002, 280] width 144 height 18
type input "l"
type input "[PERSON_NAME]"
click at [1048, 14] on div "Publish" at bounding box center [1047, 18] width 59 height 21
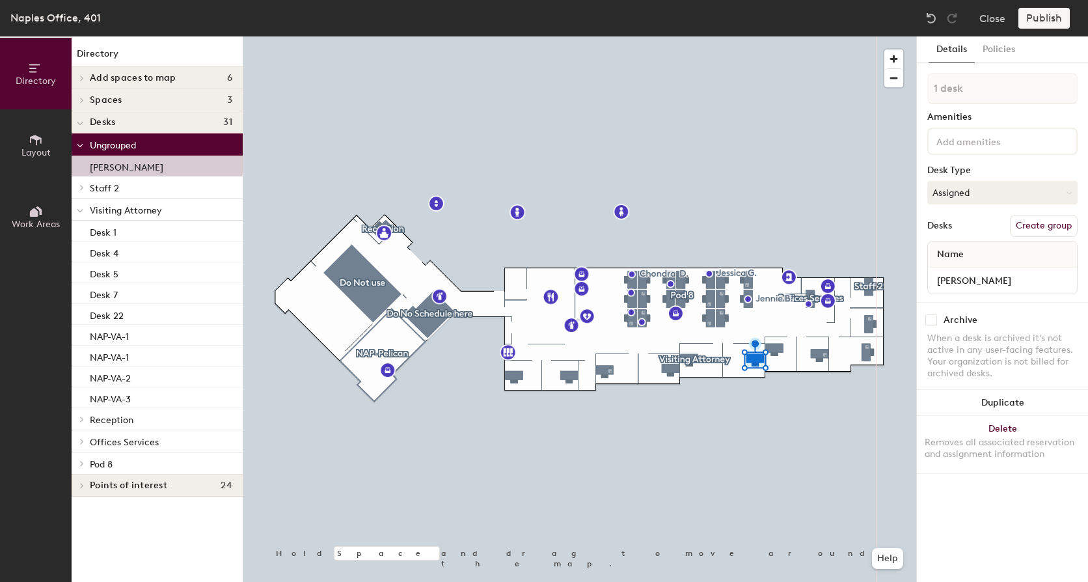
click at [1051, 20] on div "Publish" at bounding box center [1047, 18] width 59 height 21
click at [985, 503] on div "Details Policies 1 desk Amenities Desk Type Assigned Desks Create group Name Li…" at bounding box center [1002, 308] width 171 height 545
click at [996, 280] on input "[PERSON_NAME]" at bounding box center [1002, 280] width 144 height 18
click at [1049, 16] on div "Publish" at bounding box center [1047, 18] width 59 height 21
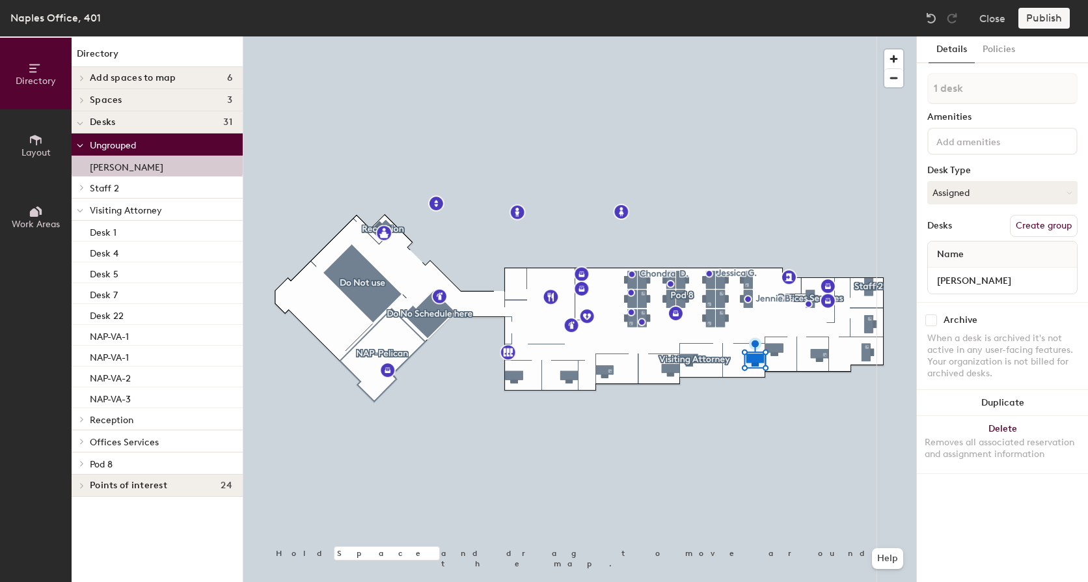
click at [1050, 16] on div "Publish" at bounding box center [1047, 18] width 59 height 21
click at [1052, 16] on div "Publish" at bounding box center [1047, 18] width 59 height 21
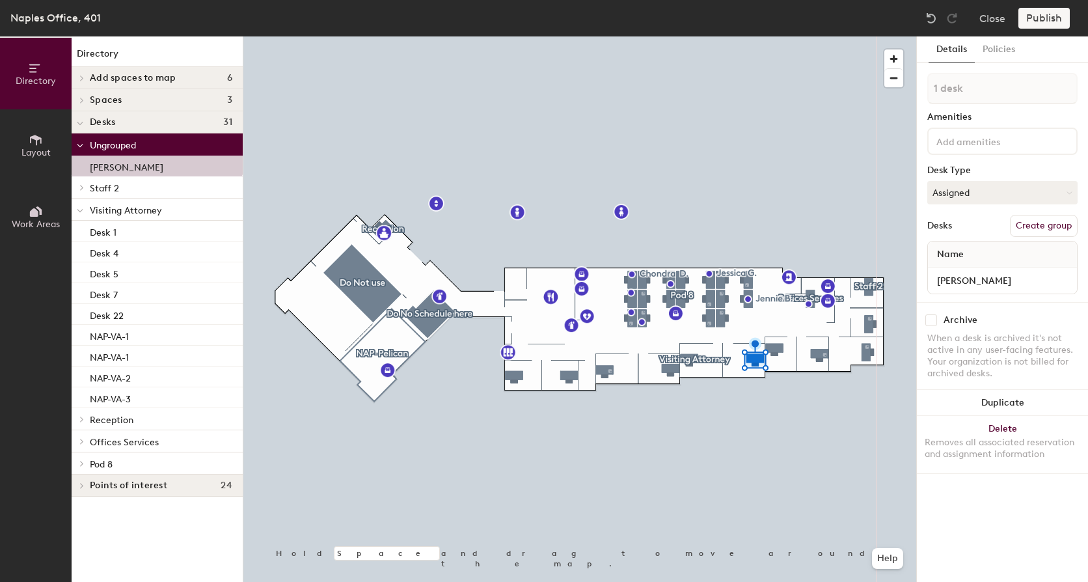
click at [1052, 16] on div "Publish" at bounding box center [1047, 18] width 59 height 21
click at [989, 283] on input "[PERSON_NAME]" at bounding box center [1002, 280] width 144 height 18
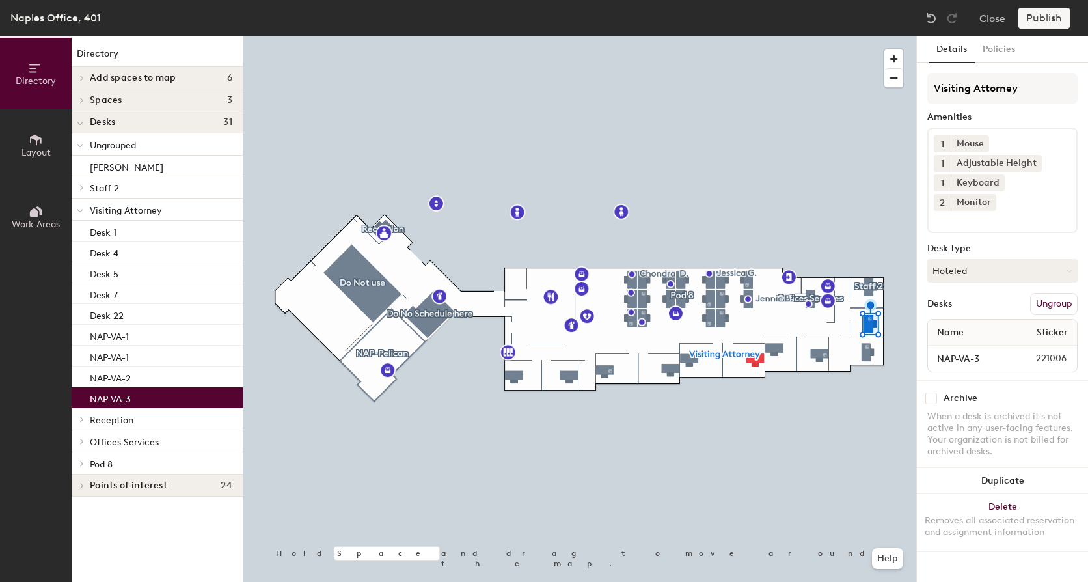
click at [822, 36] on div at bounding box center [579, 36] width 673 height 0
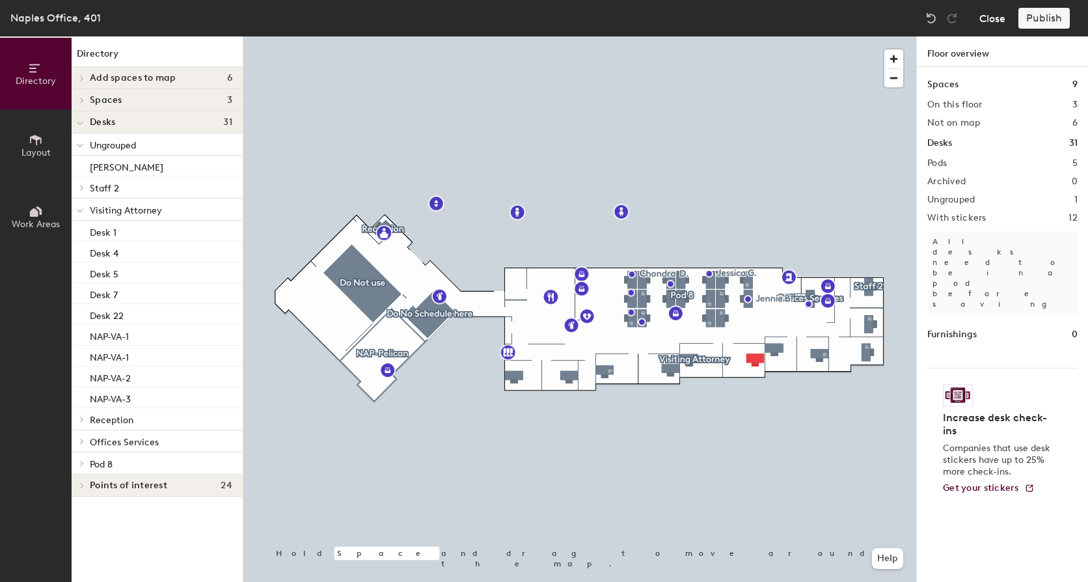
click at [986, 20] on button "Close" at bounding box center [992, 18] width 26 height 21
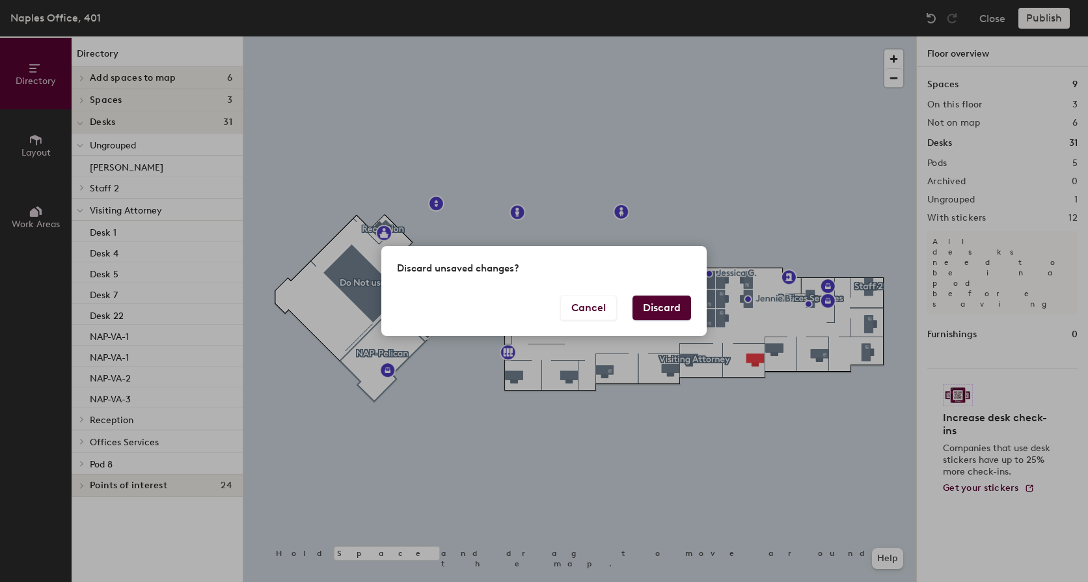
click at [644, 310] on button "Discard" at bounding box center [661, 307] width 59 height 25
